Goal: Task Accomplishment & Management: Use online tool/utility

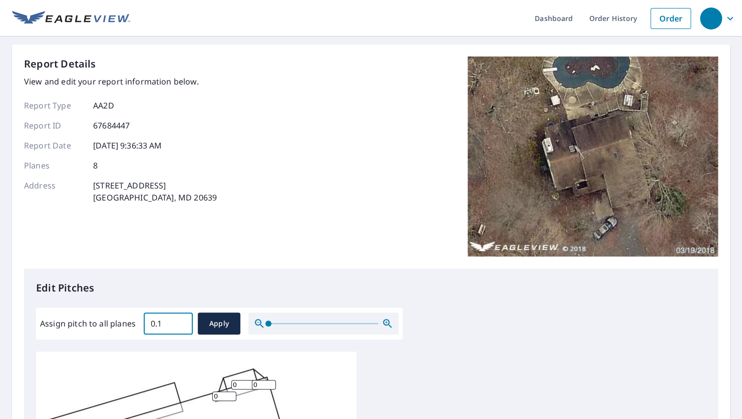
click at [178, 322] on input "0.1" at bounding box center [168, 324] width 49 height 28
type input "0"
type input "7"
click at [212, 328] on span "Apply" at bounding box center [219, 324] width 27 height 13
type input "7"
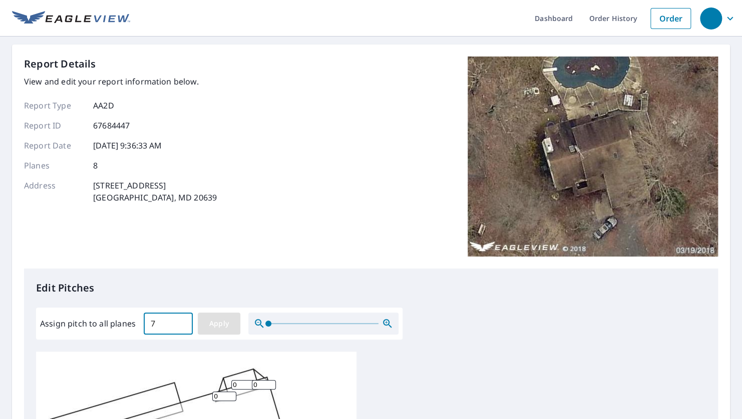
type input "7"
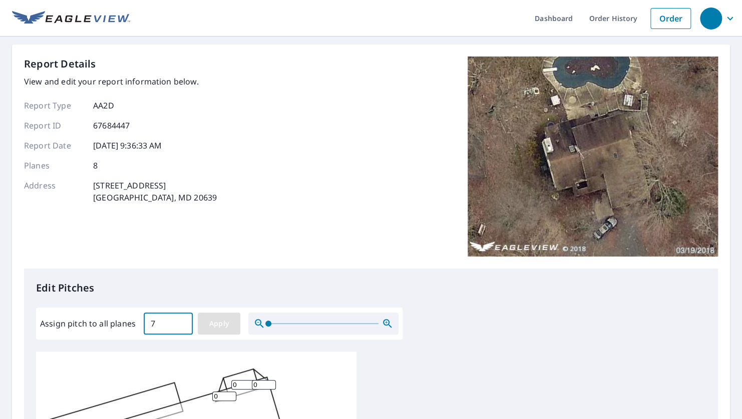
type input "7"
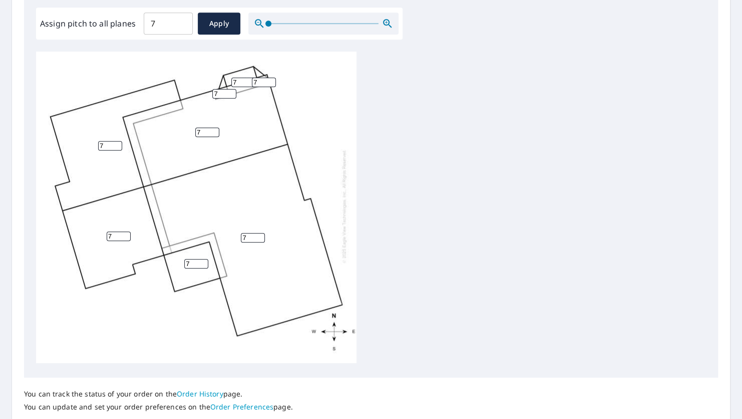
scroll to position [10, 0]
click at [226, 407] on link "Order Preferences" at bounding box center [241, 407] width 63 height 10
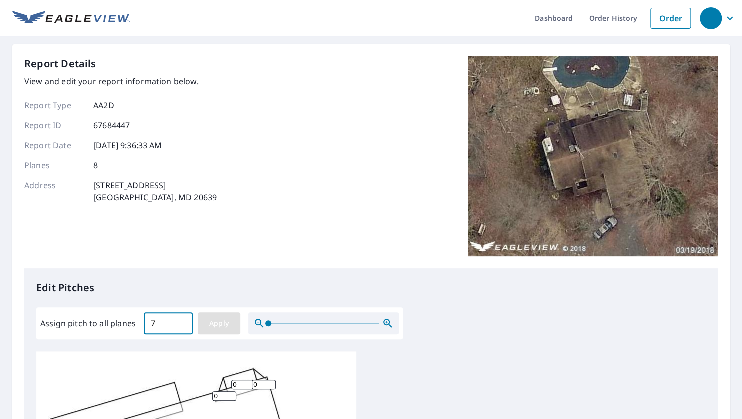
scroll to position [150, 0]
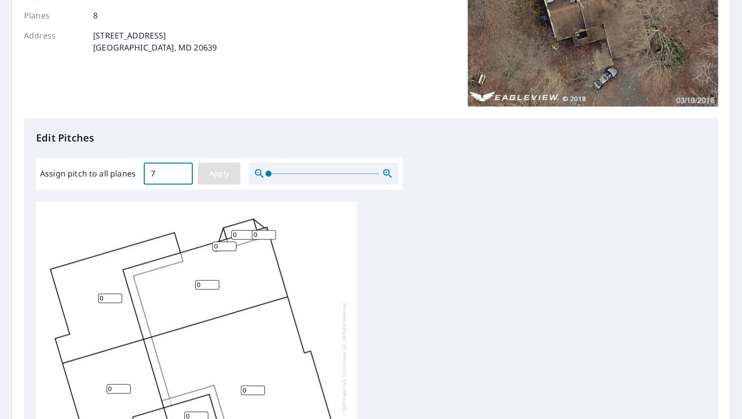
type input "7"
click at [225, 174] on span "Apply" at bounding box center [219, 174] width 27 height 13
type input "7"
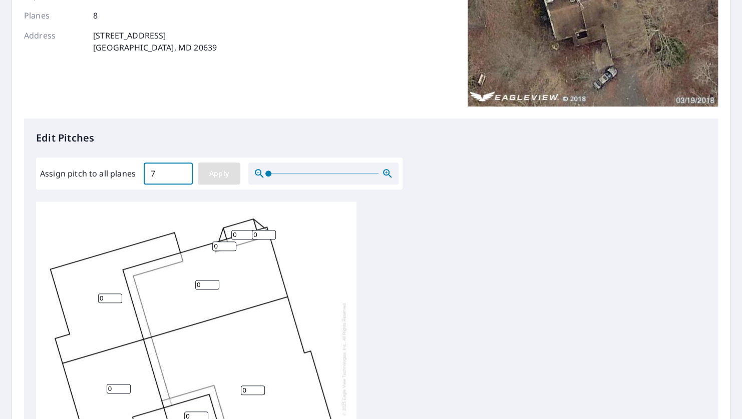
type input "7"
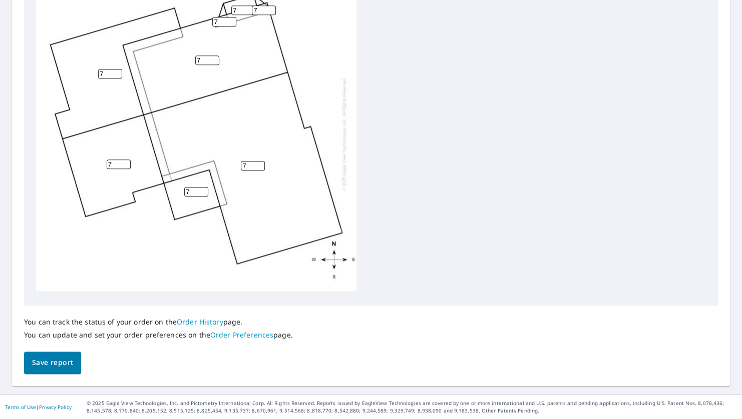
scroll to position [10, 0]
click at [193, 322] on link "Order History" at bounding box center [200, 322] width 47 height 10
